Goal: Task Accomplishment & Management: Manage account settings

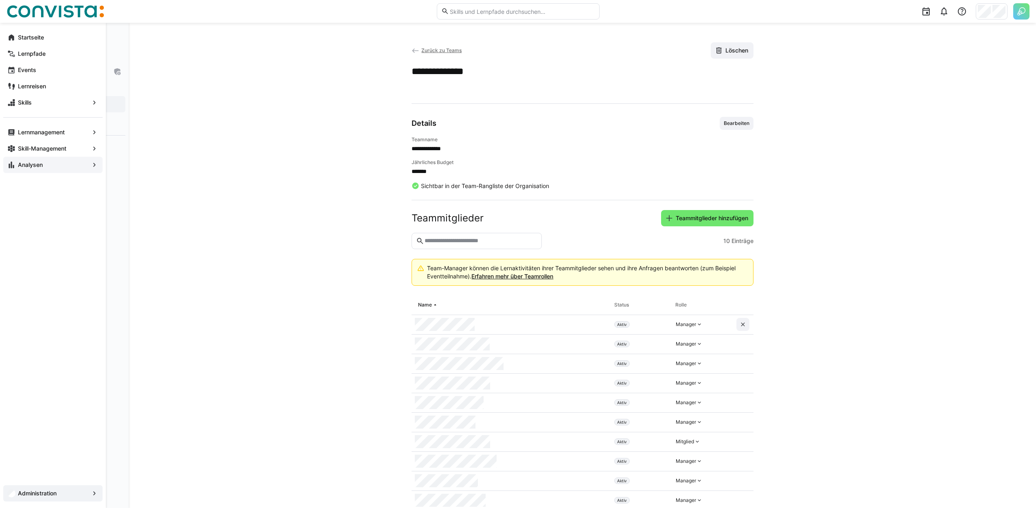
click at [13, 164] on eds-icon at bounding box center [11, 165] width 8 height 8
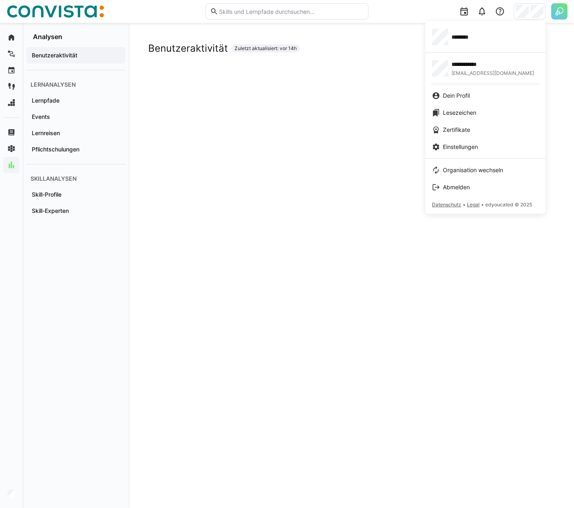
click at [339, 77] on div at bounding box center [287, 254] width 574 height 508
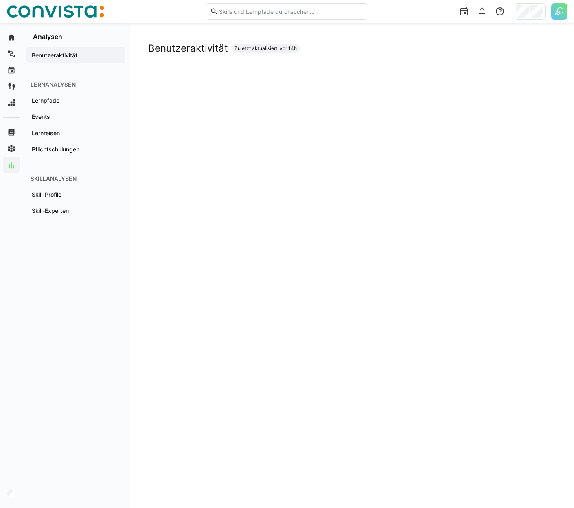
click at [396, 51] on div "Benutzeraktivität Zuletzt aktualisiert: vor 14h" at bounding box center [351, 48] width 406 height 12
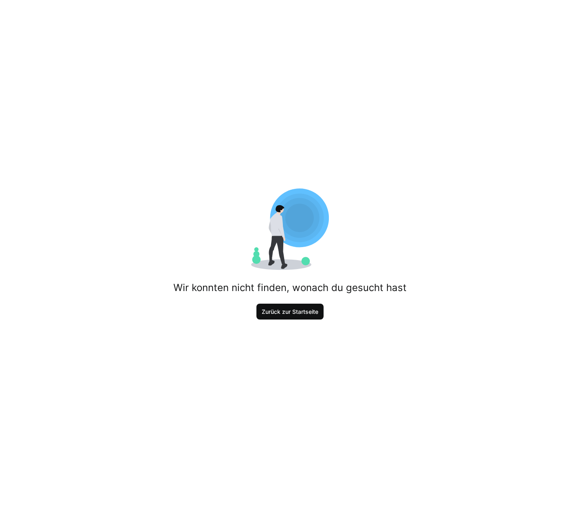
click at [309, 312] on span "Zurück zur Startseite" at bounding box center [290, 312] width 59 height 8
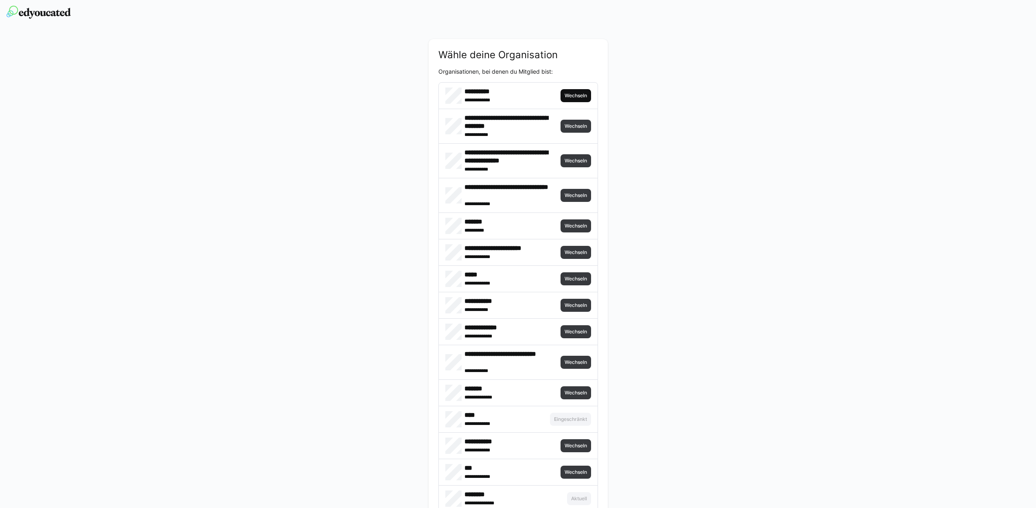
click at [580, 97] on span "Wechseln" at bounding box center [576, 95] width 24 height 7
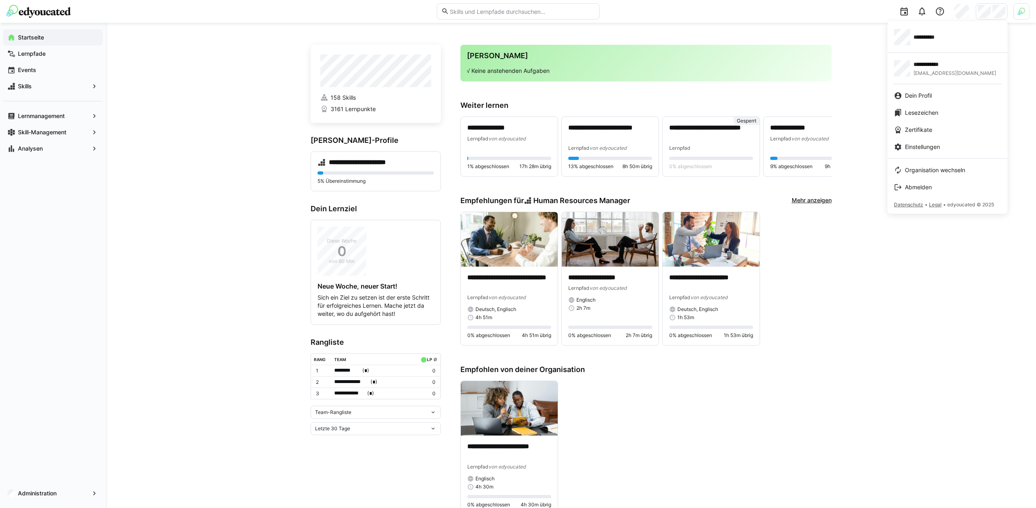
click at [580, 15] on div at bounding box center [518, 254] width 1036 height 508
click at [580, 13] on img at bounding box center [1021, 11] width 7 height 7
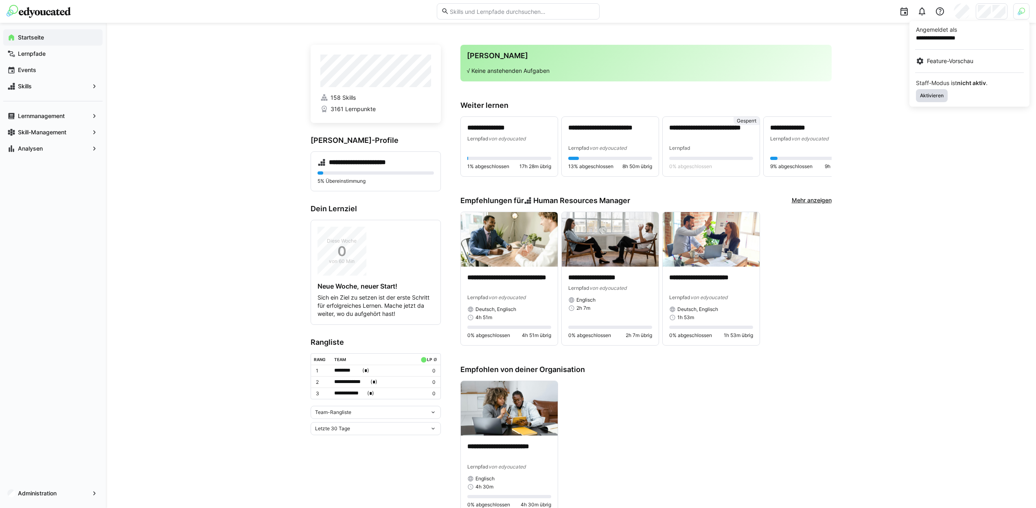
click at [580, 95] on span "Aktivieren" at bounding box center [932, 95] width 25 height 7
click at [580, 10] on div at bounding box center [518, 254] width 1036 height 508
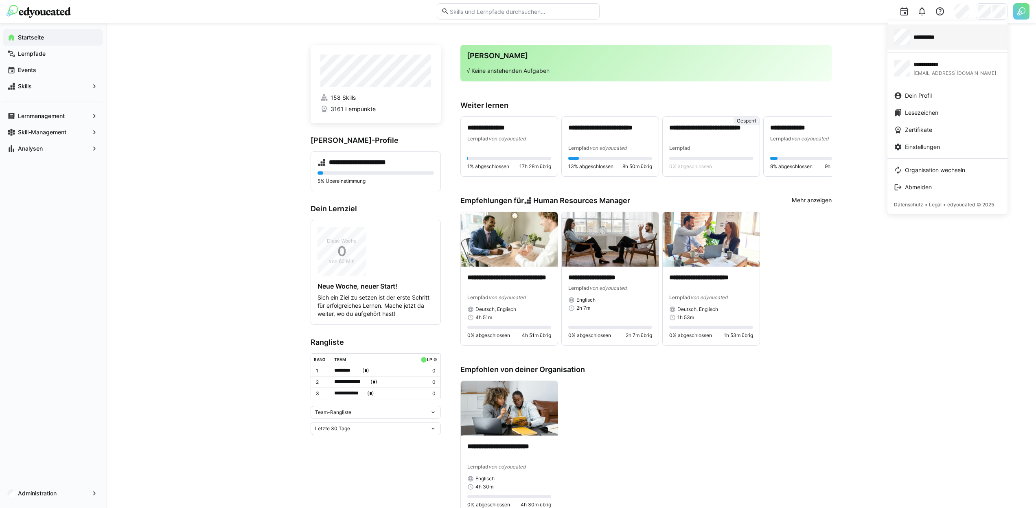
click at [580, 35] on span "**********" at bounding box center [930, 37] width 32 height 8
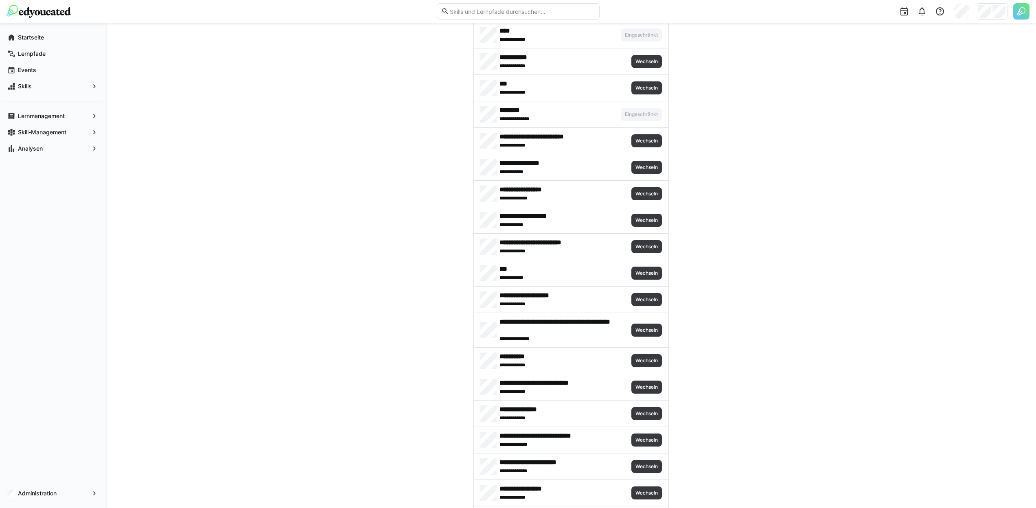
scroll to position [352, 0]
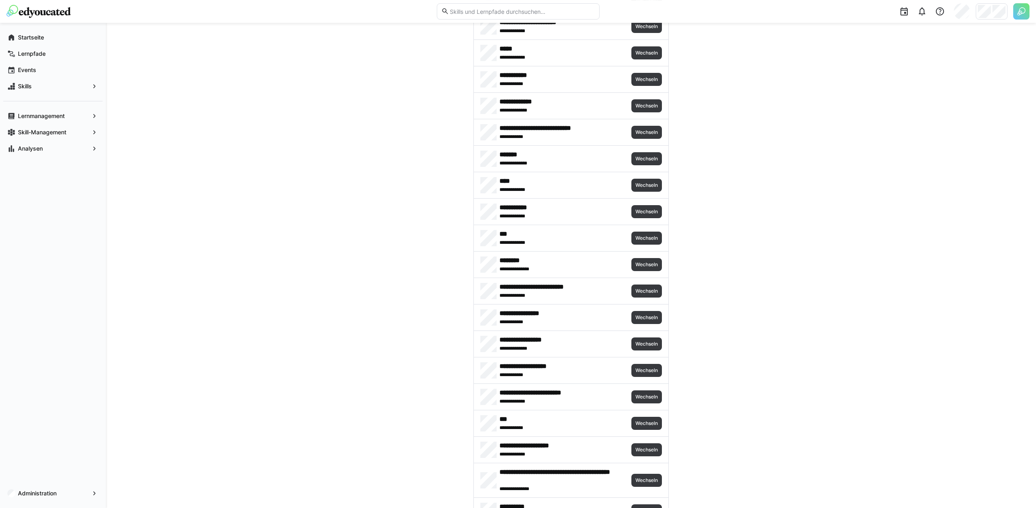
scroll to position [215, 0]
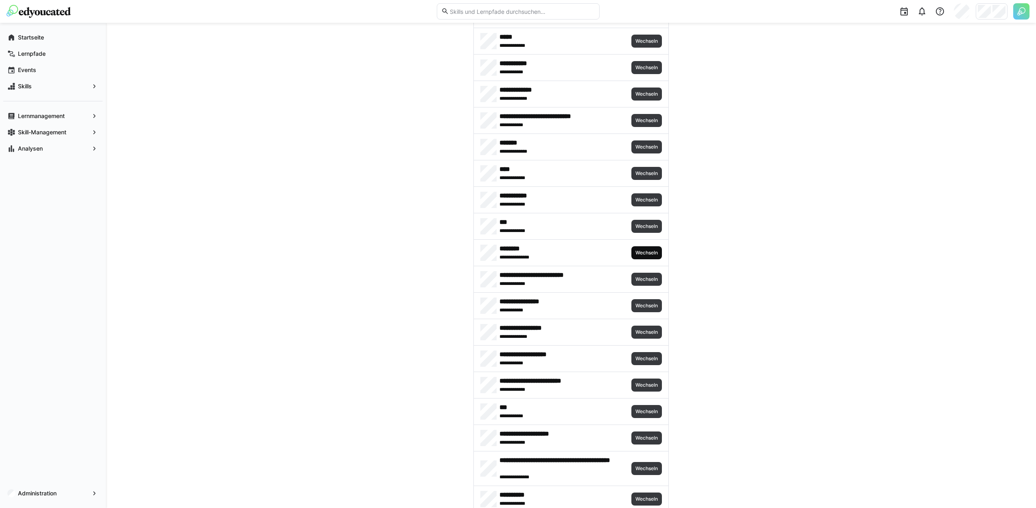
click at [649, 252] on span "Wechseln" at bounding box center [647, 253] width 24 height 7
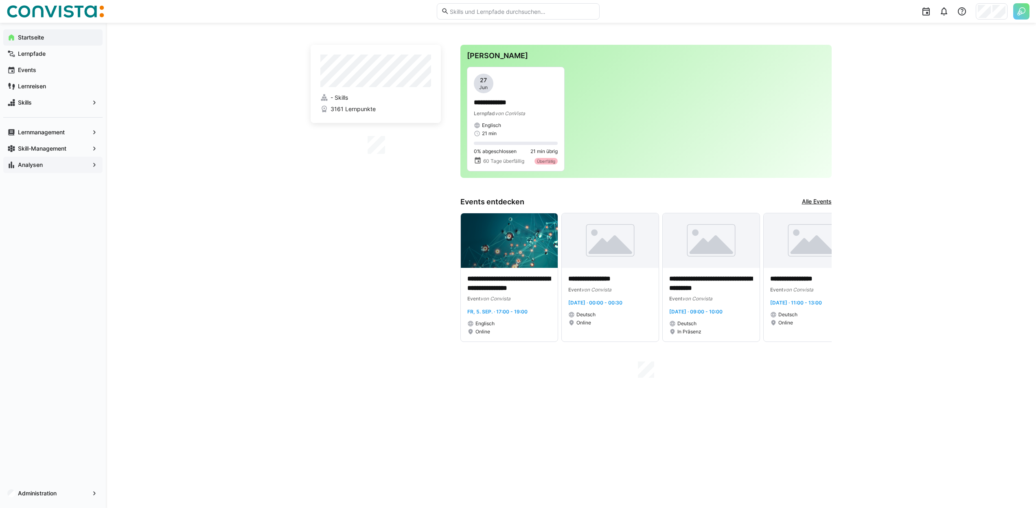
click at [45, 163] on span "Analysen" at bounding box center [53, 165] width 72 height 8
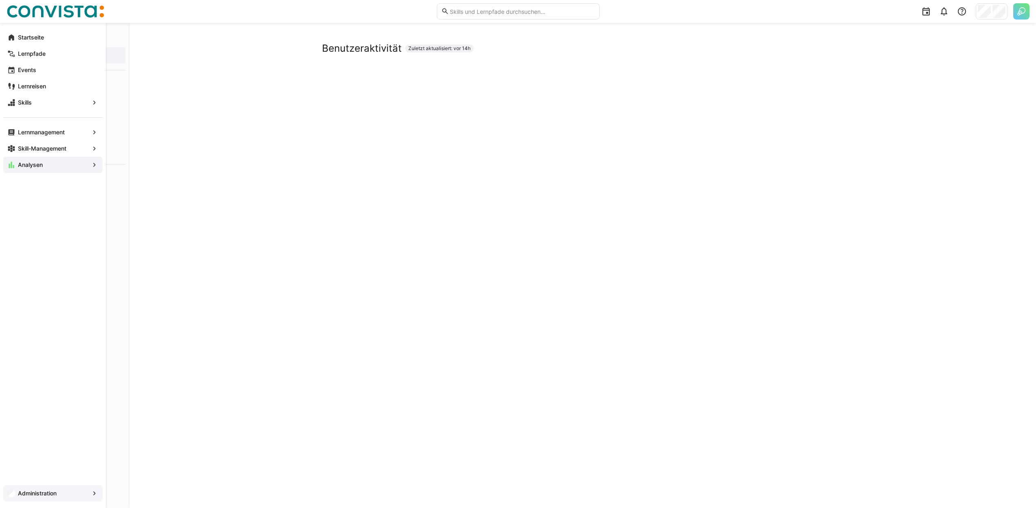
click at [32, 489] on div "Administration" at bounding box center [52, 493] width 99 height 16
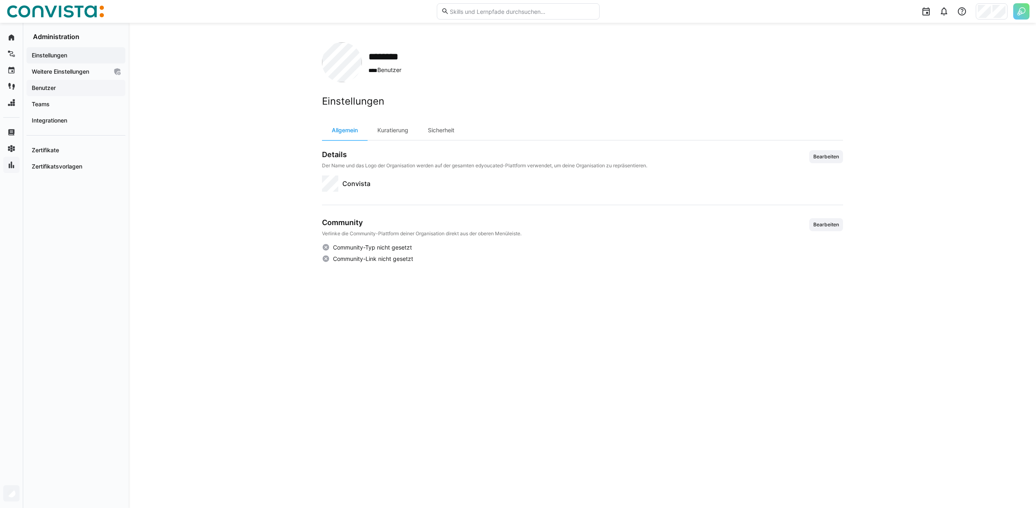
click at [54, 92] on span "Benutzer" at bounding box center [76, 88] width 91 height 8
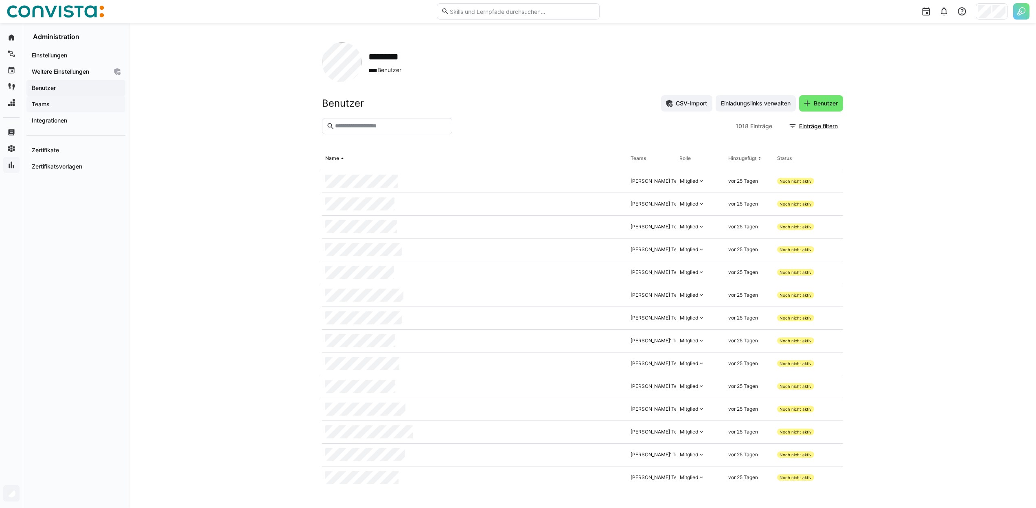
click at [83, 101] on span "Teams" at bounding box center [76, 104] width 91 height 8
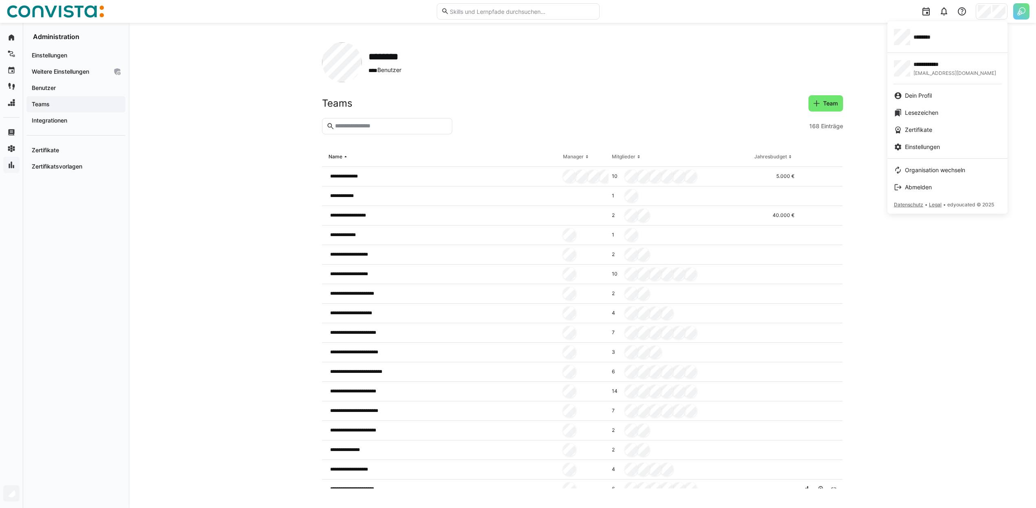
click at [443, 149] on div at bounding box center [518, 254] width 1036 height 508
click at [942, 43] on div "********" at bounding box center [947, 37] width 107 height 16
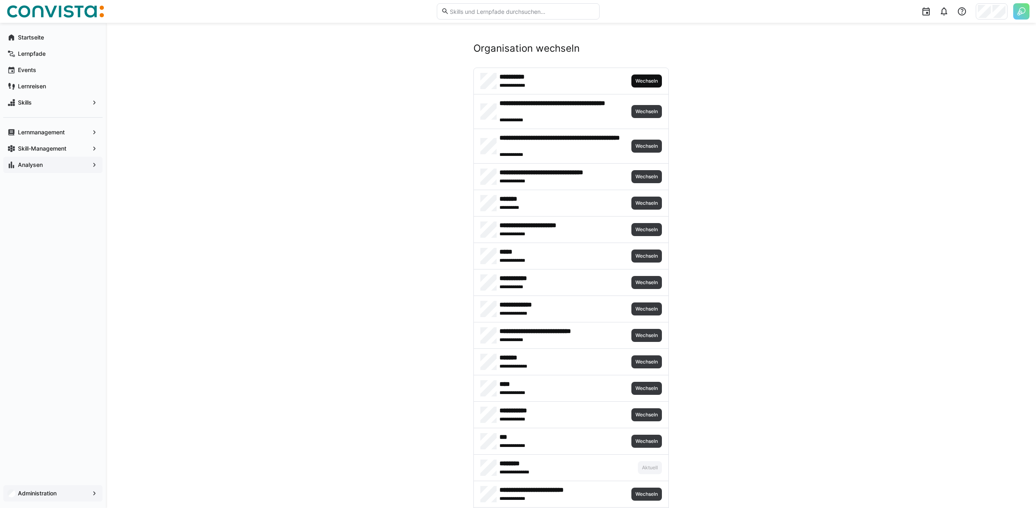
click at [645, 77] on span "Wechseln" at bounding box center [647, 81] width 31 height 13
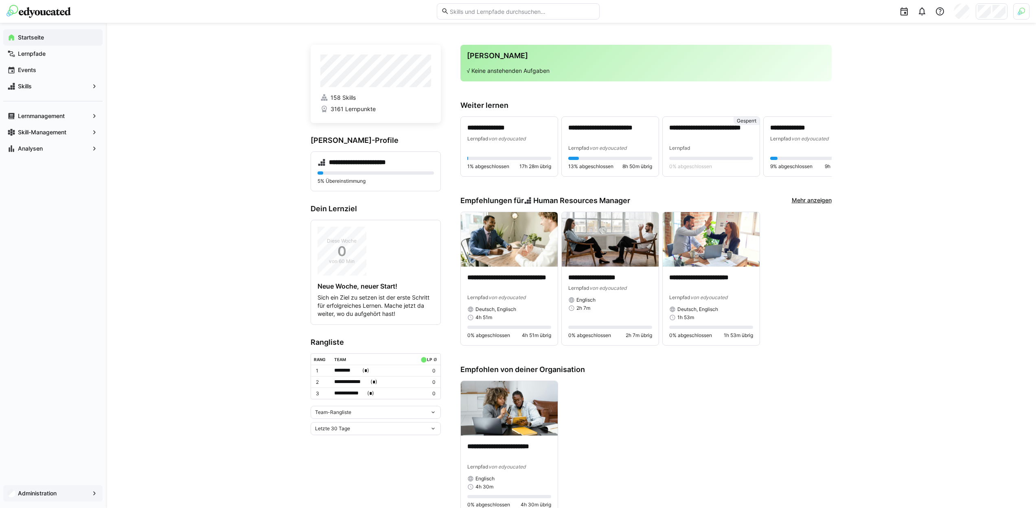
click at [0, 0] on app-navigation-label "Administration" at bounding box center [0, 0] width 0 height 0
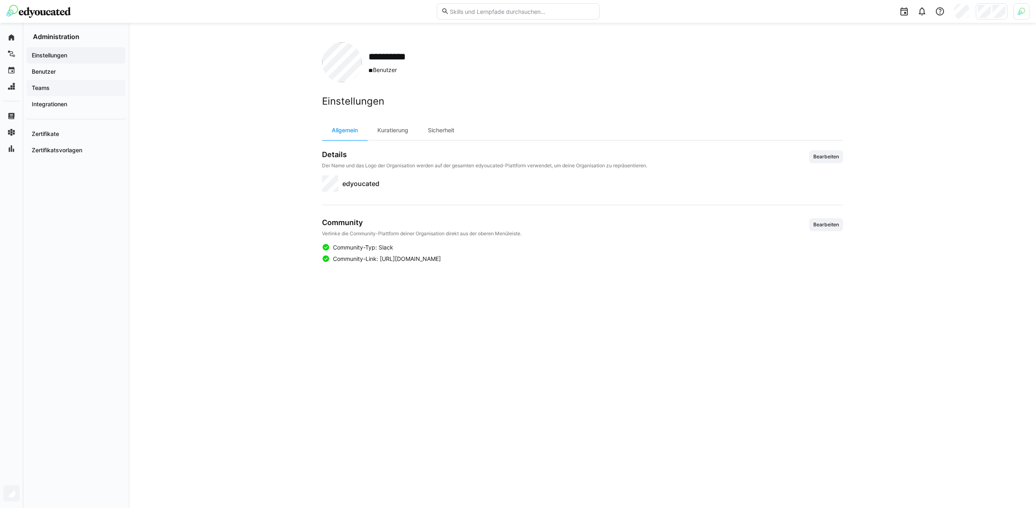
click at [69, 92] on span "Teams" at bounding box center [76, 88] width 91 height 8
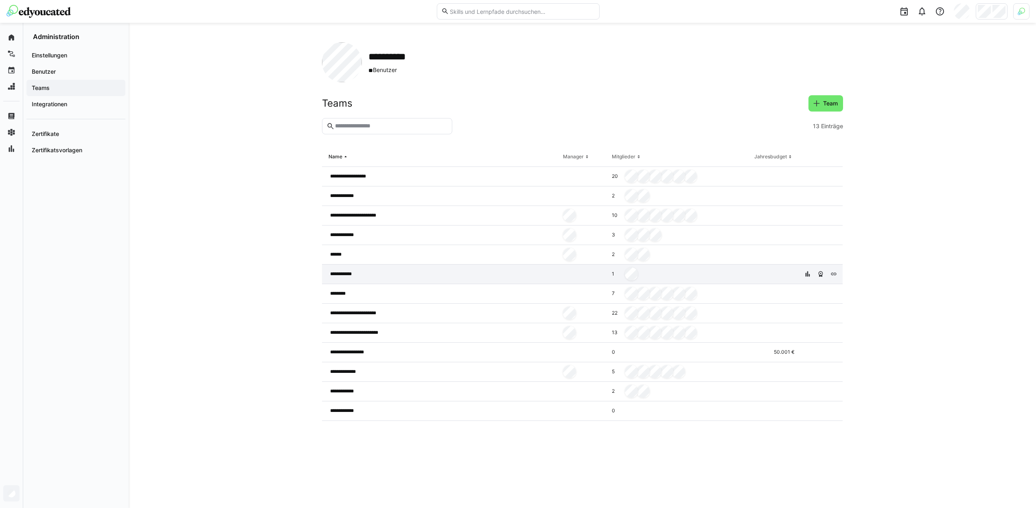
click at [367, 274] on div "**********" at bounding box center [441, 275] width 238 height 20
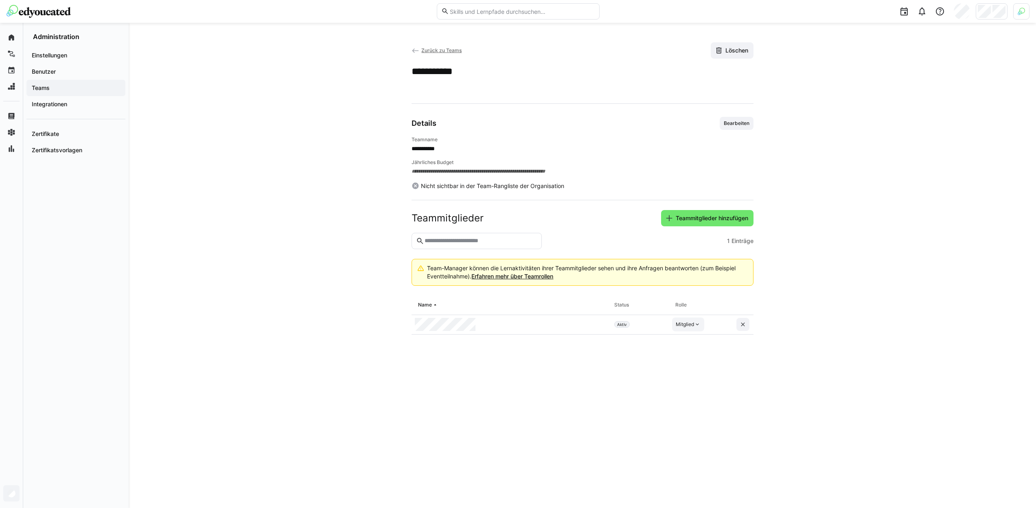
click at [689, 322] on div "Mitglied" at bounding box center [685, 324] width 18 height 7
click at [691, 340] on div "Manager" at bounding box center [689, 343] width 24 height 8
click at [65, 92] on div "Teams" at bounding box center [75, 88] width 99 height 16
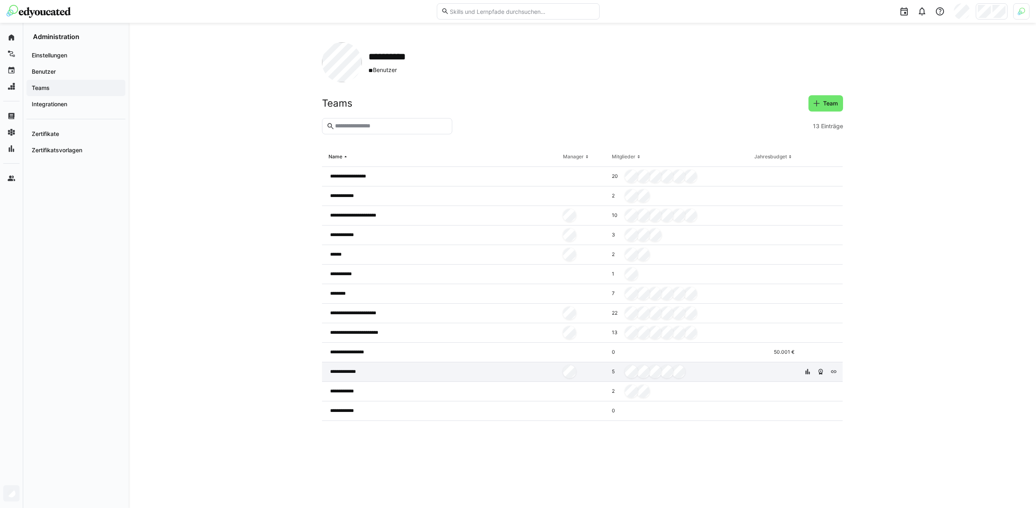
click at [426, 370] on div "**********" at bounding box center [441, 372] width 238 height 20
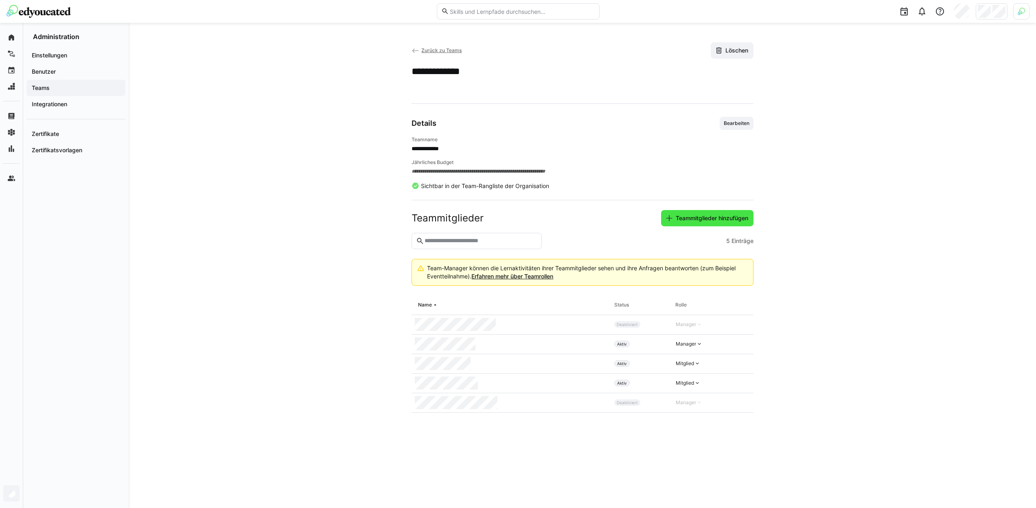
click at [681, 222] on span "Teammitglieder hinzufügen" at bounding box center [712, 218] width 75 height 8
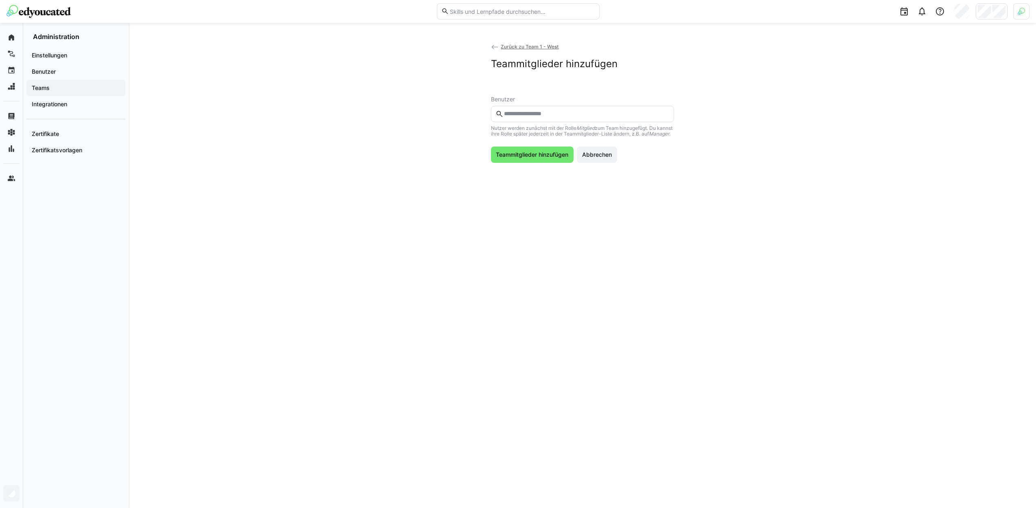
click at [532, 118] on eds-input at bounding box center [582, 114] width 183 height 16
type input "*"
type input "****"
click at [543, 178] on span "Teammitglieder hinzufügen" at bounding box center [532, 174] width 75 height 8
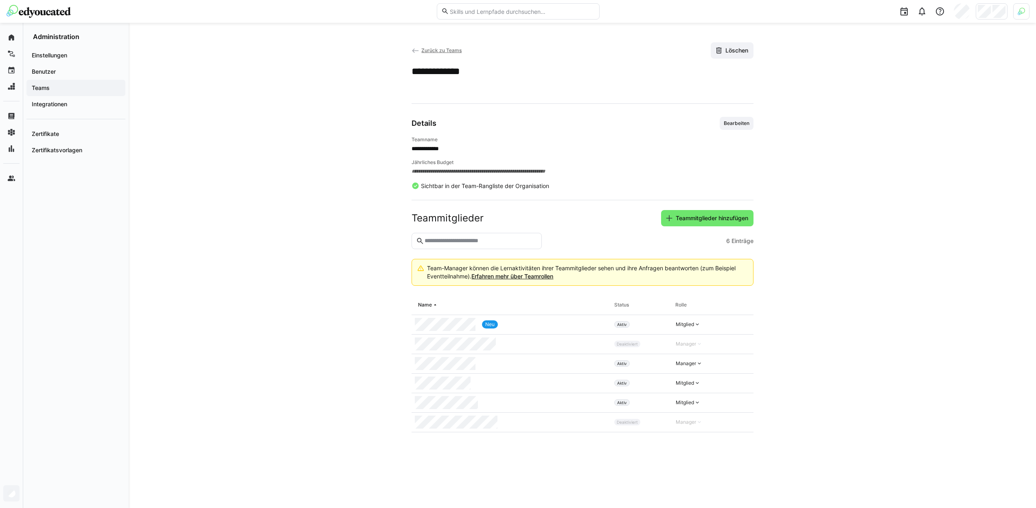
click at [86, 91] on span "Teams" at bounding box center [76, 88] width 91 height 8
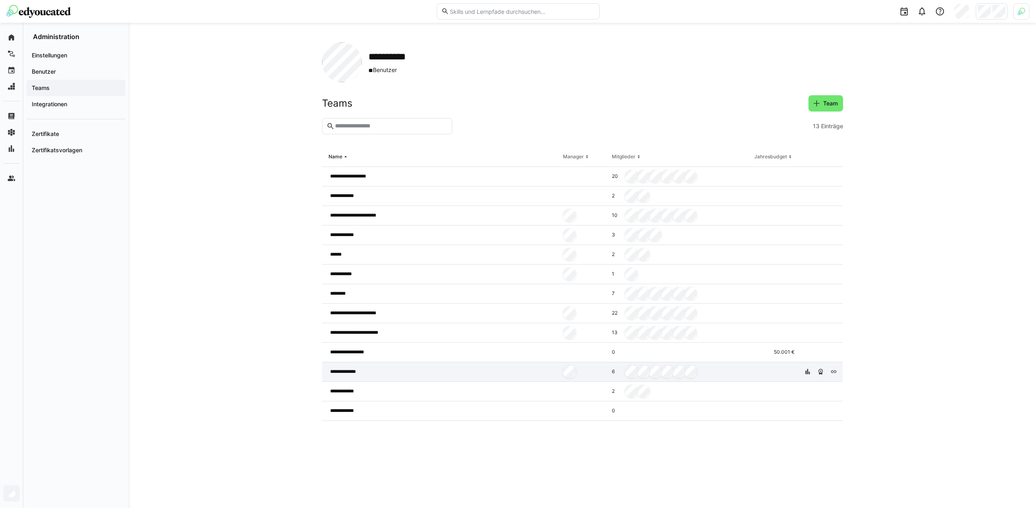
click at [491, 373] on div "**********" at bounding box center [441, 372] width 238 height 20
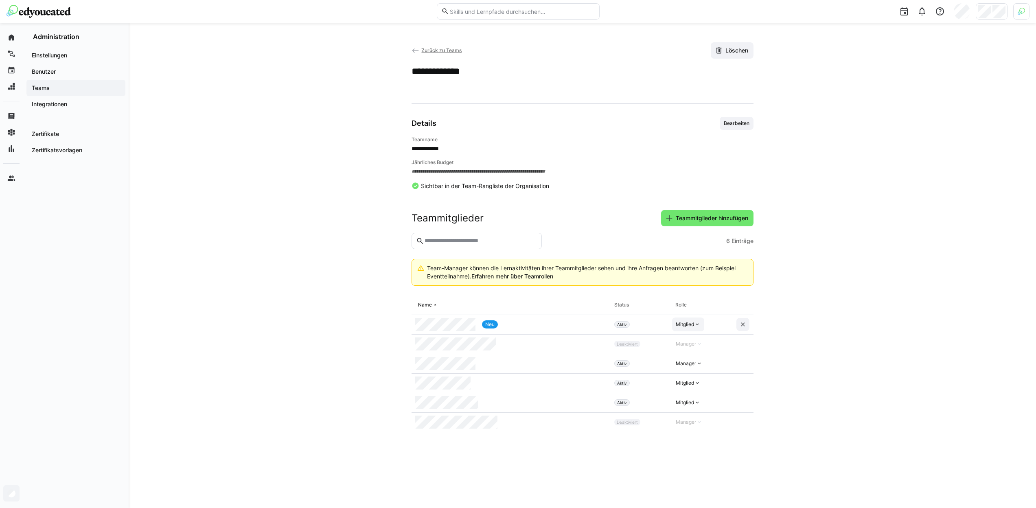
click at [685, 326] on div "Mitglied" at bounding box center [685, 324] width 18 height 7
click at [681, 339] on div "Manager" at bounding box center [745, 343] width 147 height 15
click at [0, 0] on app-navigation-label "Teams" at bounding box center [0, 0] width 0 height 0
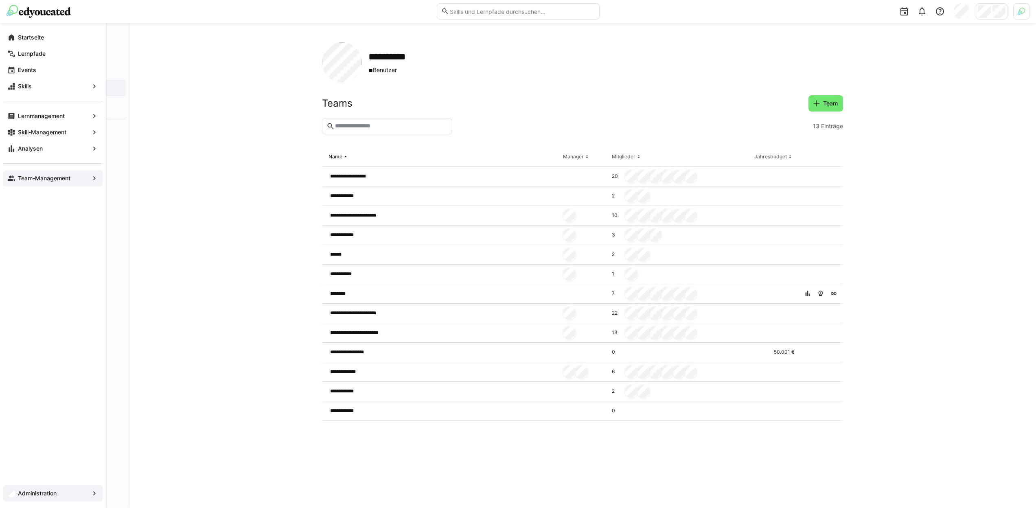
click at [13, 178] on eds-icon at bounding box center [11, 178] width 8 height 8
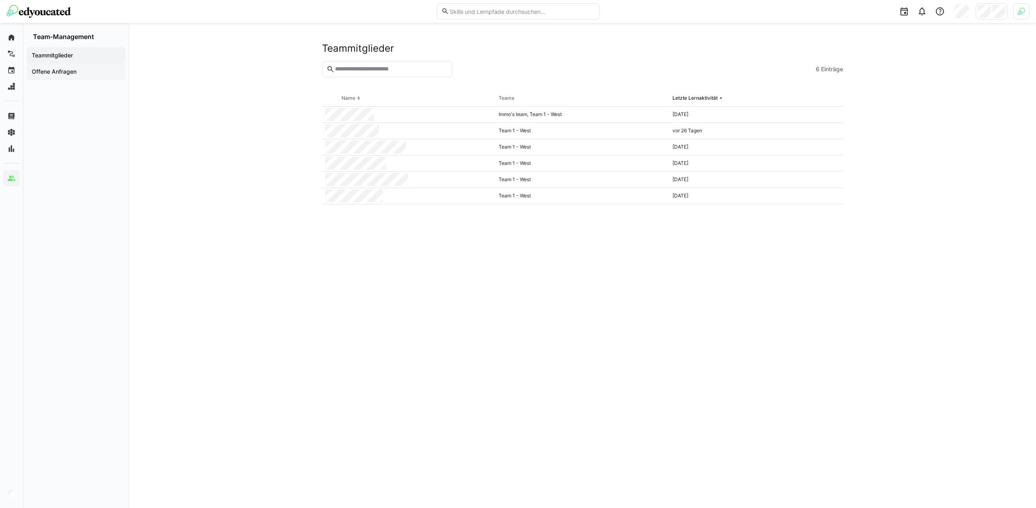
click at [0, 0] on app-navigation-label "Offene Anfragen" at bounding box center [0, 0] width 0 height 0
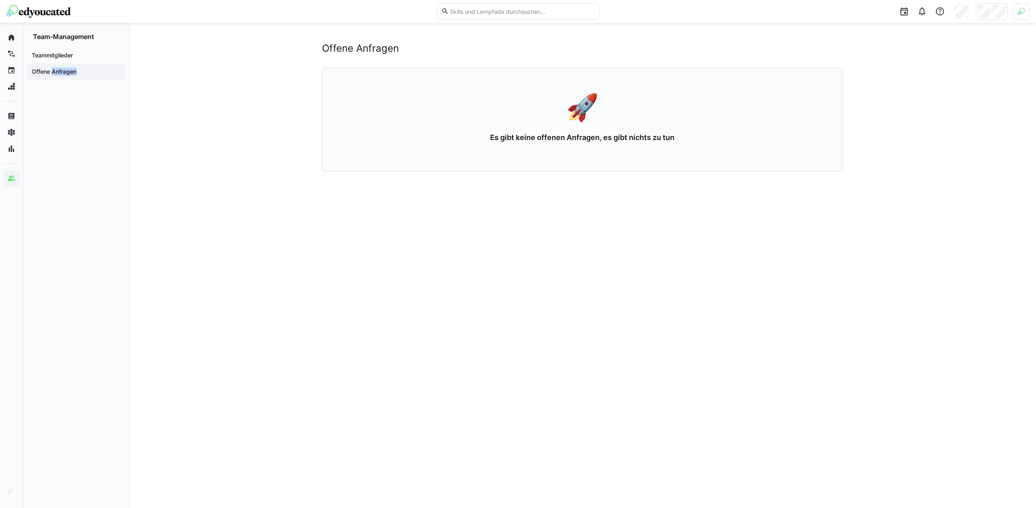
drag, startPoint x: 72, startPoint y: 75, endPoint x: 90, endPoint y: 127, distance: 55.1
click at [90, 76] on span "Offene Anfragen" at bounding box center [76, 72] width 91 height 8
click at [90, 127] on div "Teammitglieder Offene Anfragen" at bounding box center [75, 275] width 105 height 468
click at [1025, 11] on div at bounding box center [518, 254] width 1036 height 508
click at [1025, 11] on img at bounding box center [1021, 11] width 7 height 7
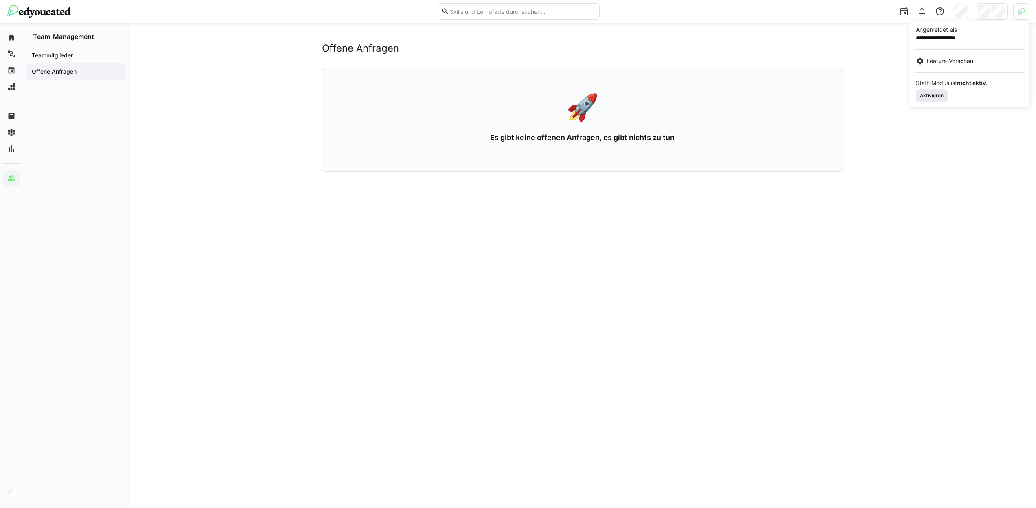
click at [939, 94] on span "Aktivieren" at bounding box center [932, 95] width 25 height 7
click at [139, 410] on div at bounding box center [518, 254] width 1036 height 508
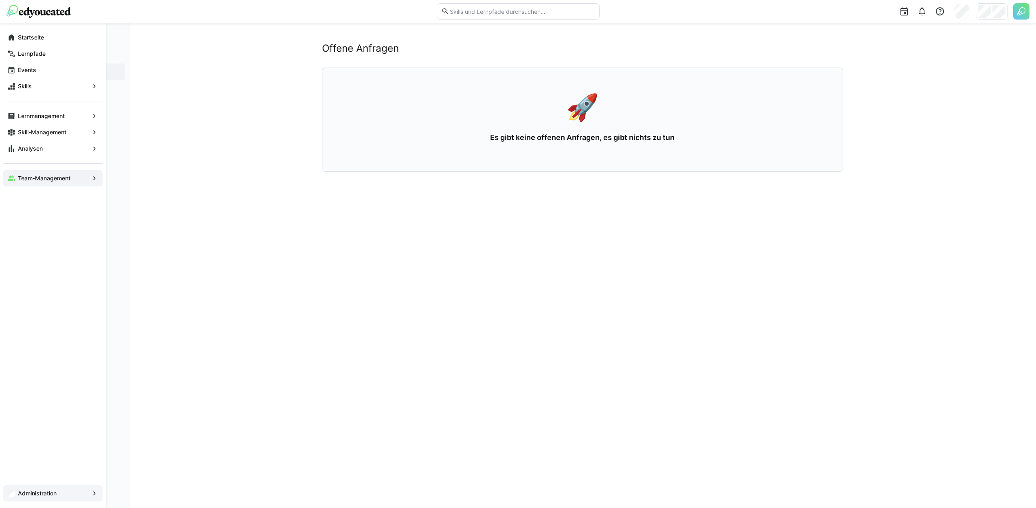
click at [15, 494] on div "Administration" at bounding box center [52, 493] width 99 height 16
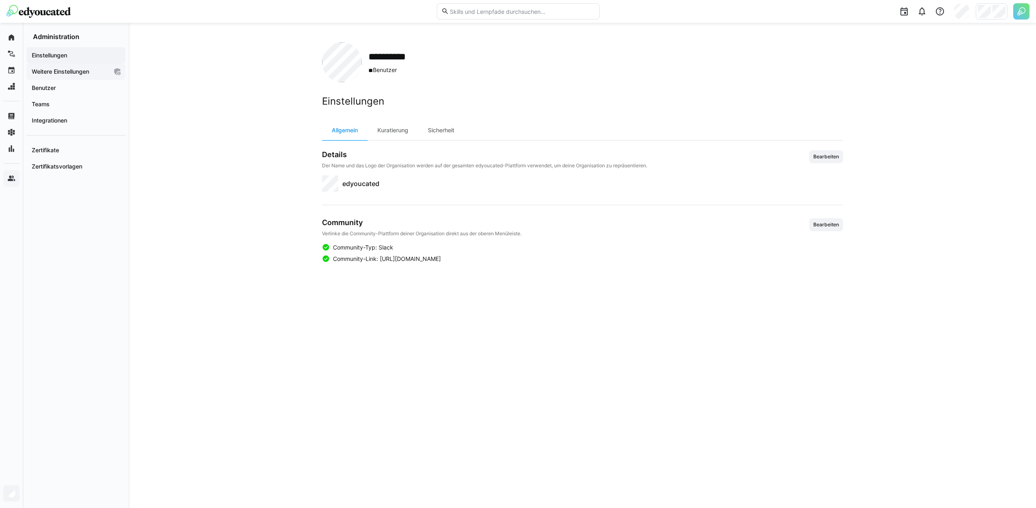
click at [98, 71] on span "Weitere Einstellungen" at bounding box center [69, 72] width 77 height 8
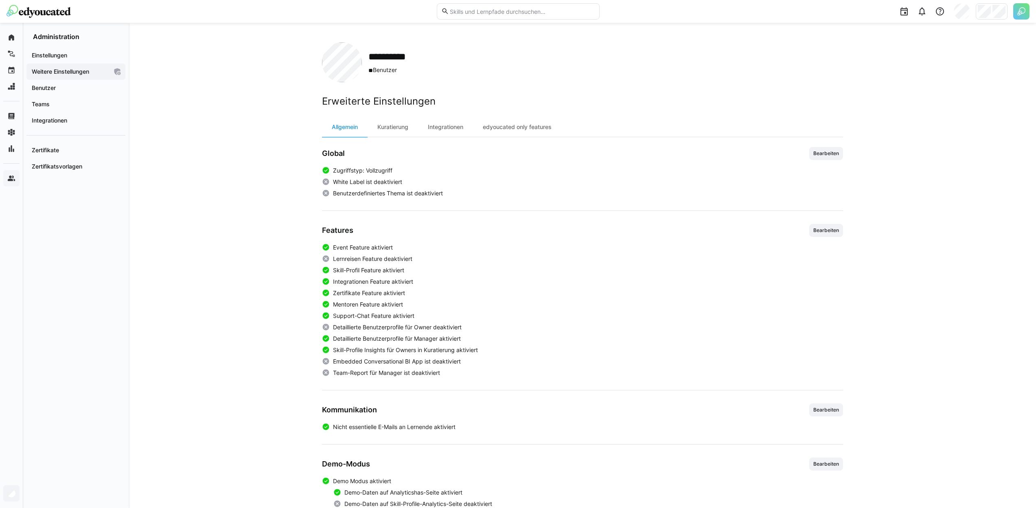
scroll to position [88, 0]
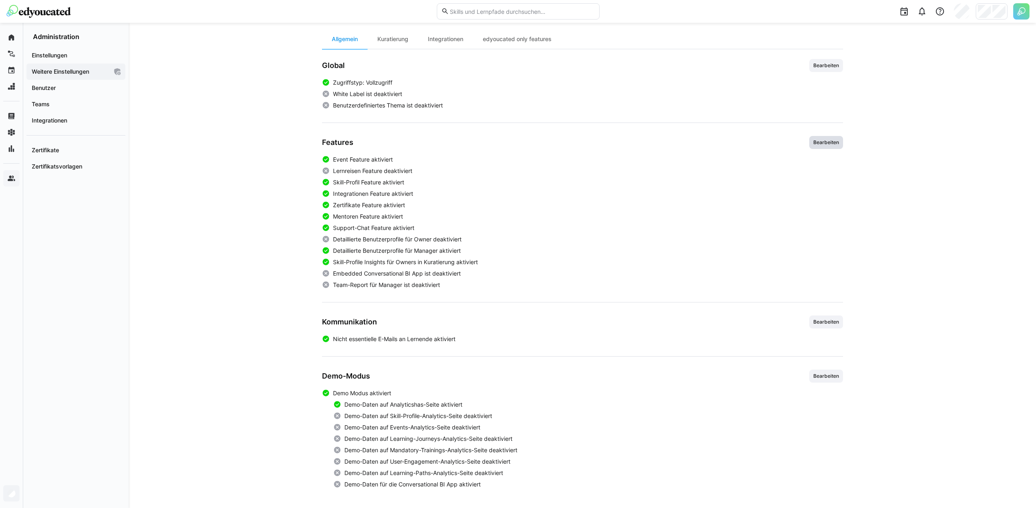
click at [834, 138] on span "Bearbeiten" at bounding box center [827, 142] width 34 height 13
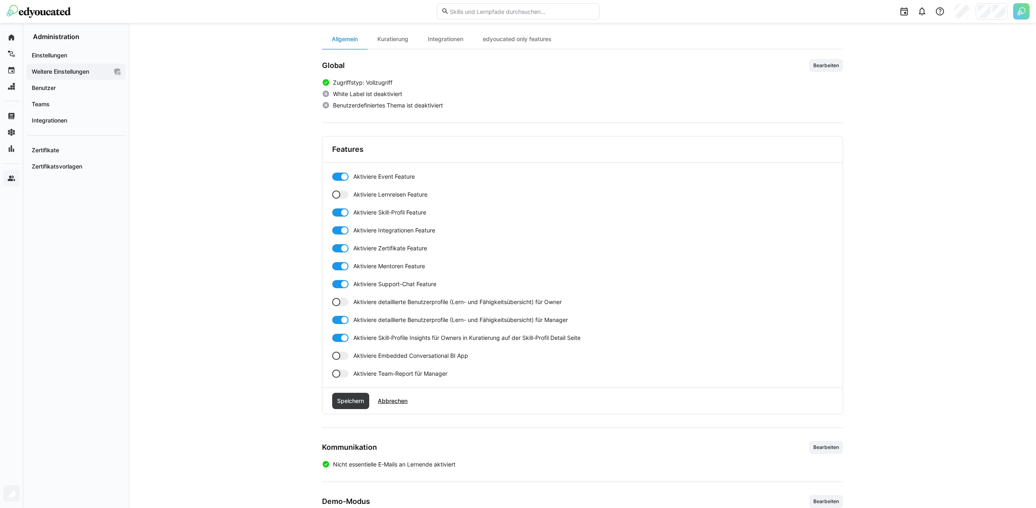
click at [394, 375] on span "Aktiviere Team-Report für Manager" at bounding box center [401, 374] width 94 height 8
click at [356, 399] on span "Speichern" at bounding box center [350, 401] width 29 height 8
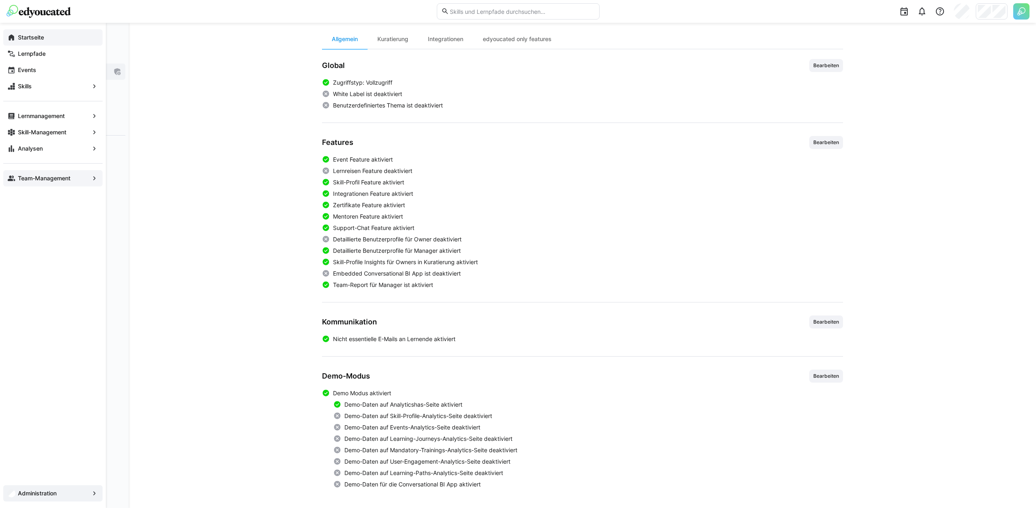
click at [11, 35] on eds-icon at bounding box center [11, 37] width 8 height 8
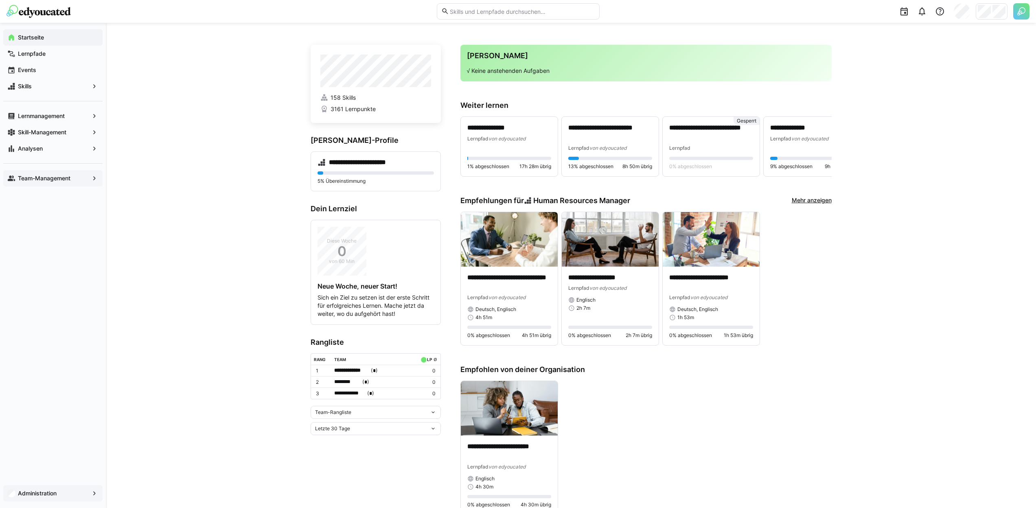
click at [70, 173] on div "Team-Management" at bounding box center [52, 178] width 99 height 16
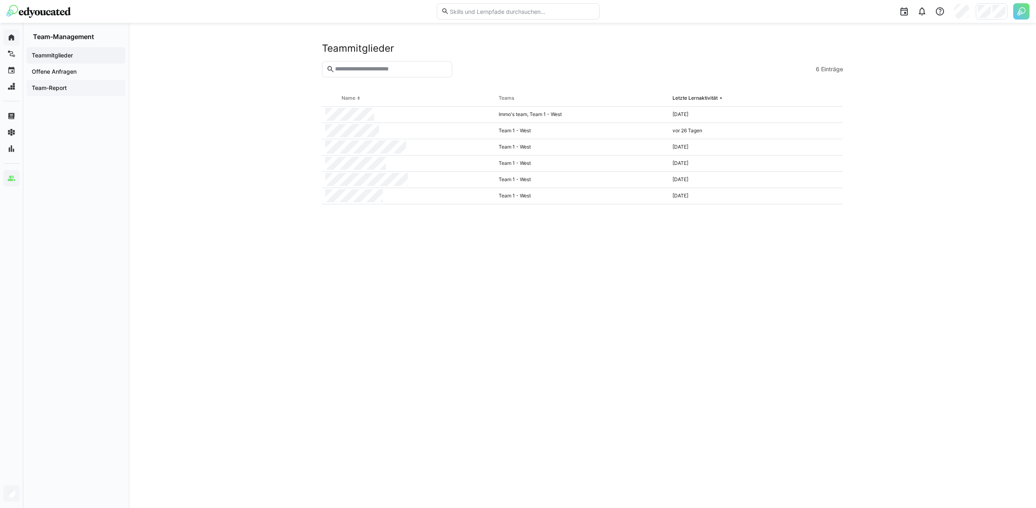
click at [90, 90] on span "Team-Report" at bounding box center [76, 88] width 91 height 8
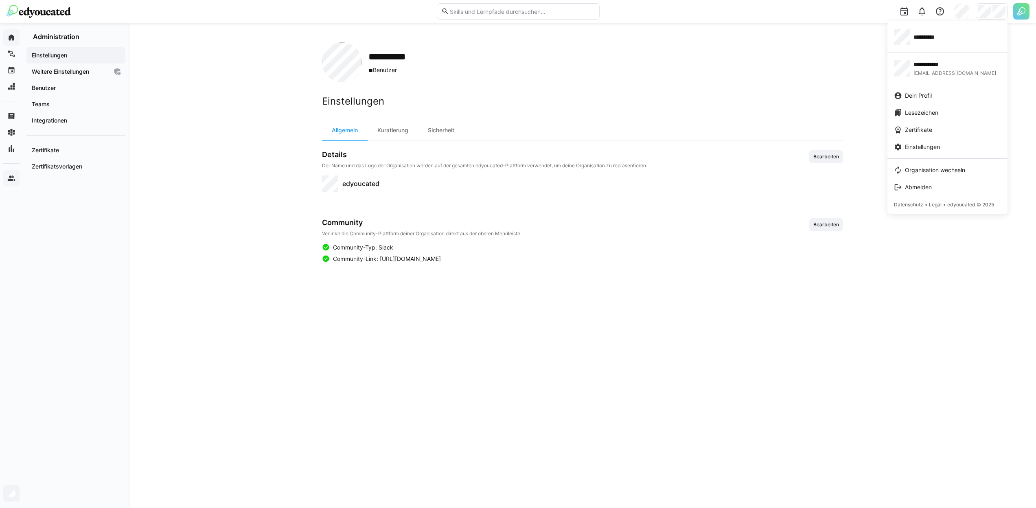
click at [1001, 9] on div at bounding box center [518, 254] width 1036 height 508
click at [789, 86] on div at bounding box center [518, 254] width 1036 height 508
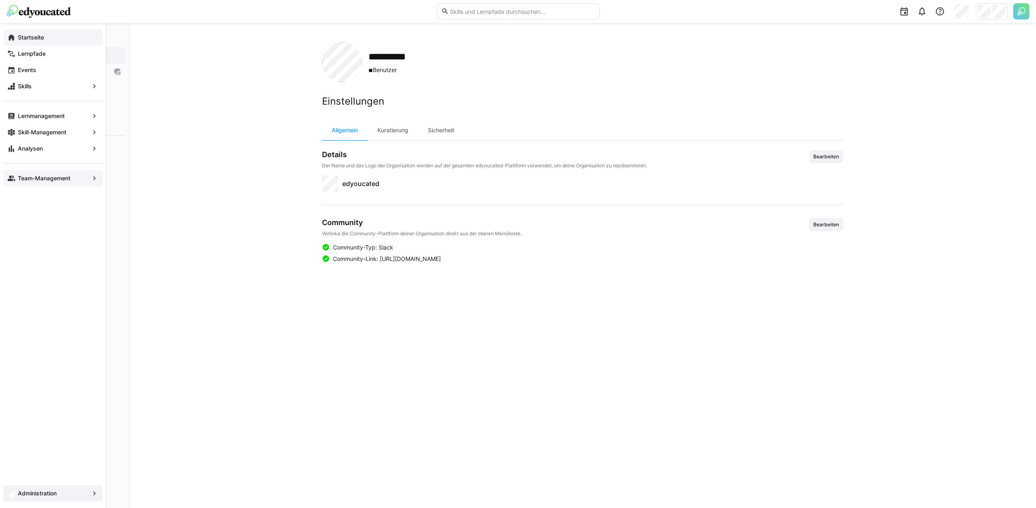
click at [12, 184] on div "Team-Management" at bounding box center [52, 178] width 99 height 16
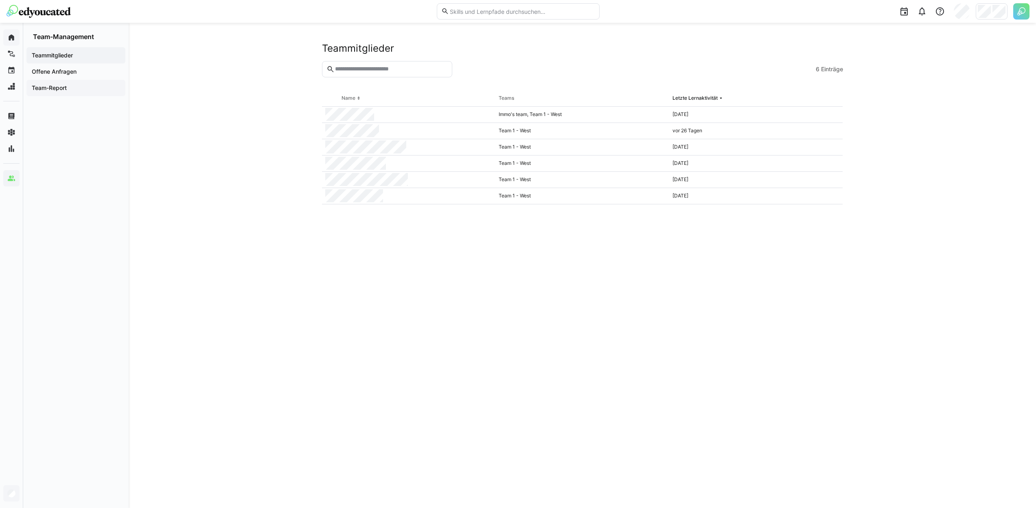
click at [86, 84] on span "Team-Report" at bounding box center [76, 88] width 91 height 8
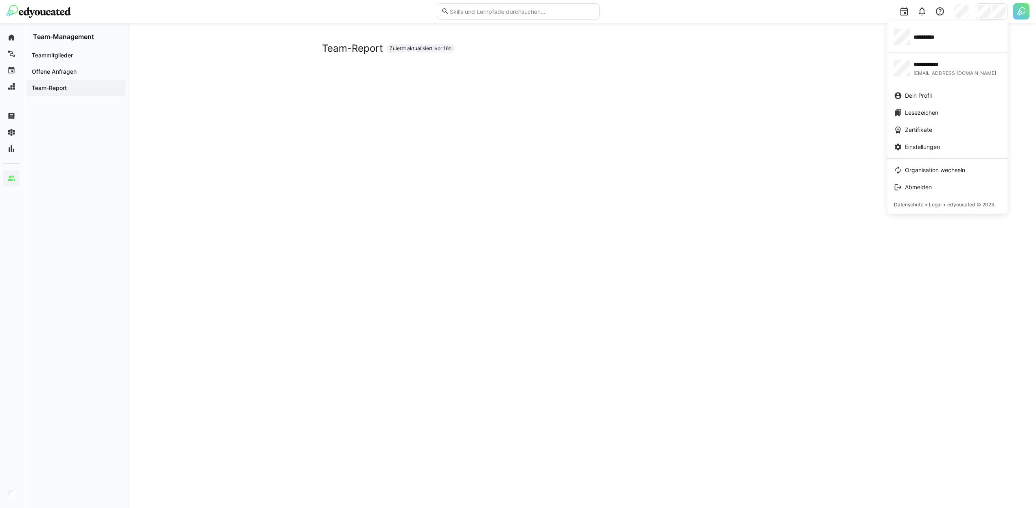
click at [859, 40] on div at bounding box center [518, 254] width 1036 height 508
